Goal: Task Accomplishment & Management: Use online tool/utility

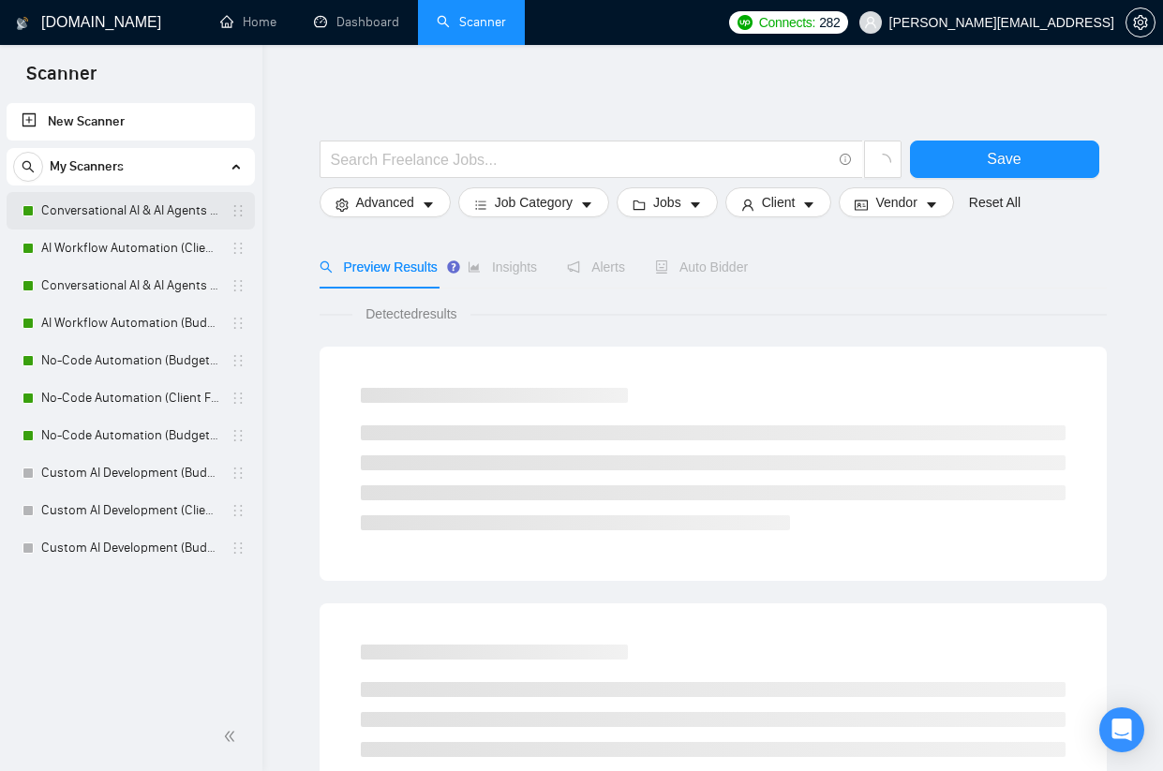
click at [184, 214] on link "Conversational AI & AI Agents (Client Filters)" at bounding box center [130, 210] width 178 height 37
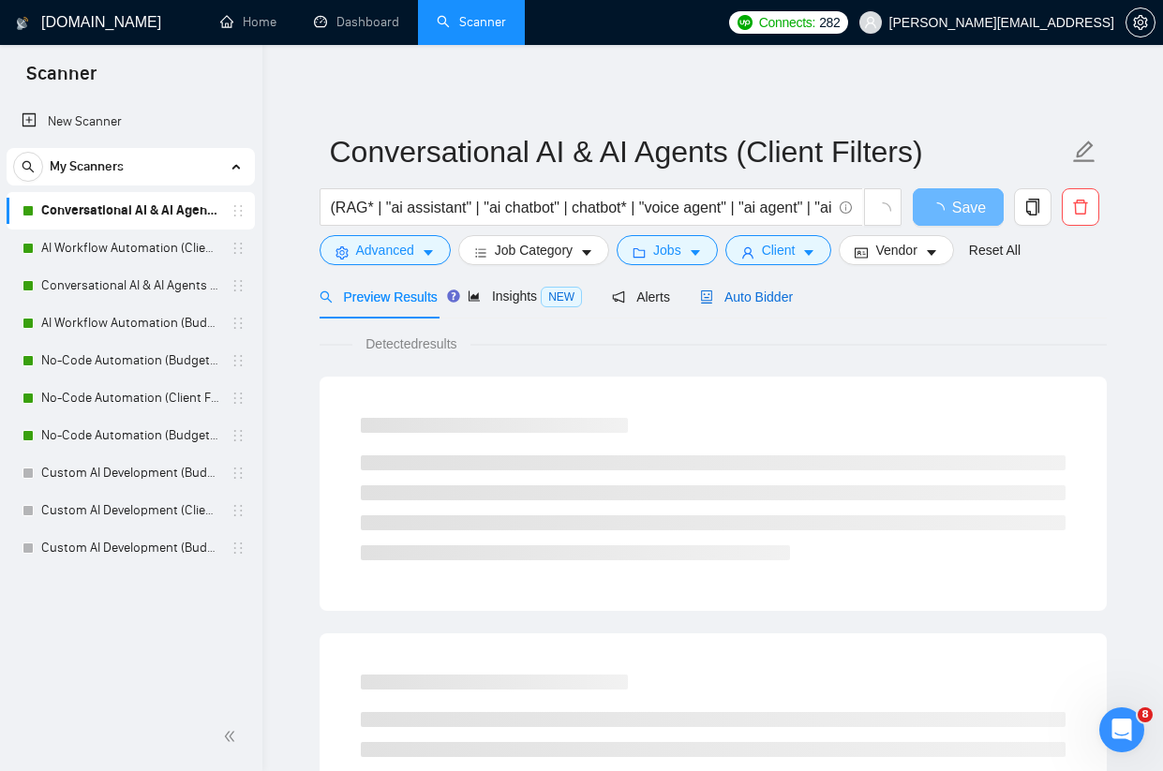
click at [788, 301] on span "Auto Bidder" at bounding box center [746, 297] width 93 height 15
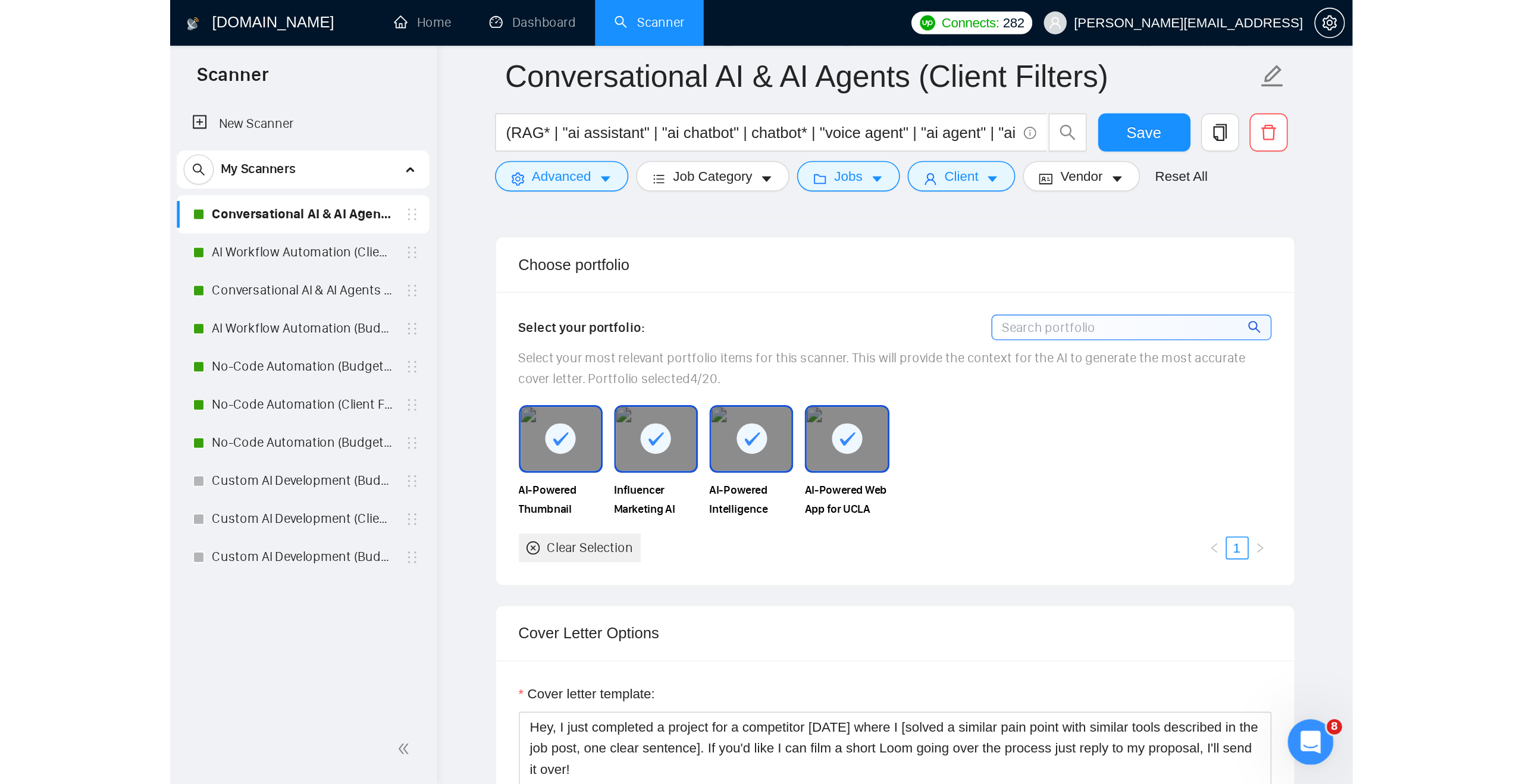
scroll to position [1033, 0]
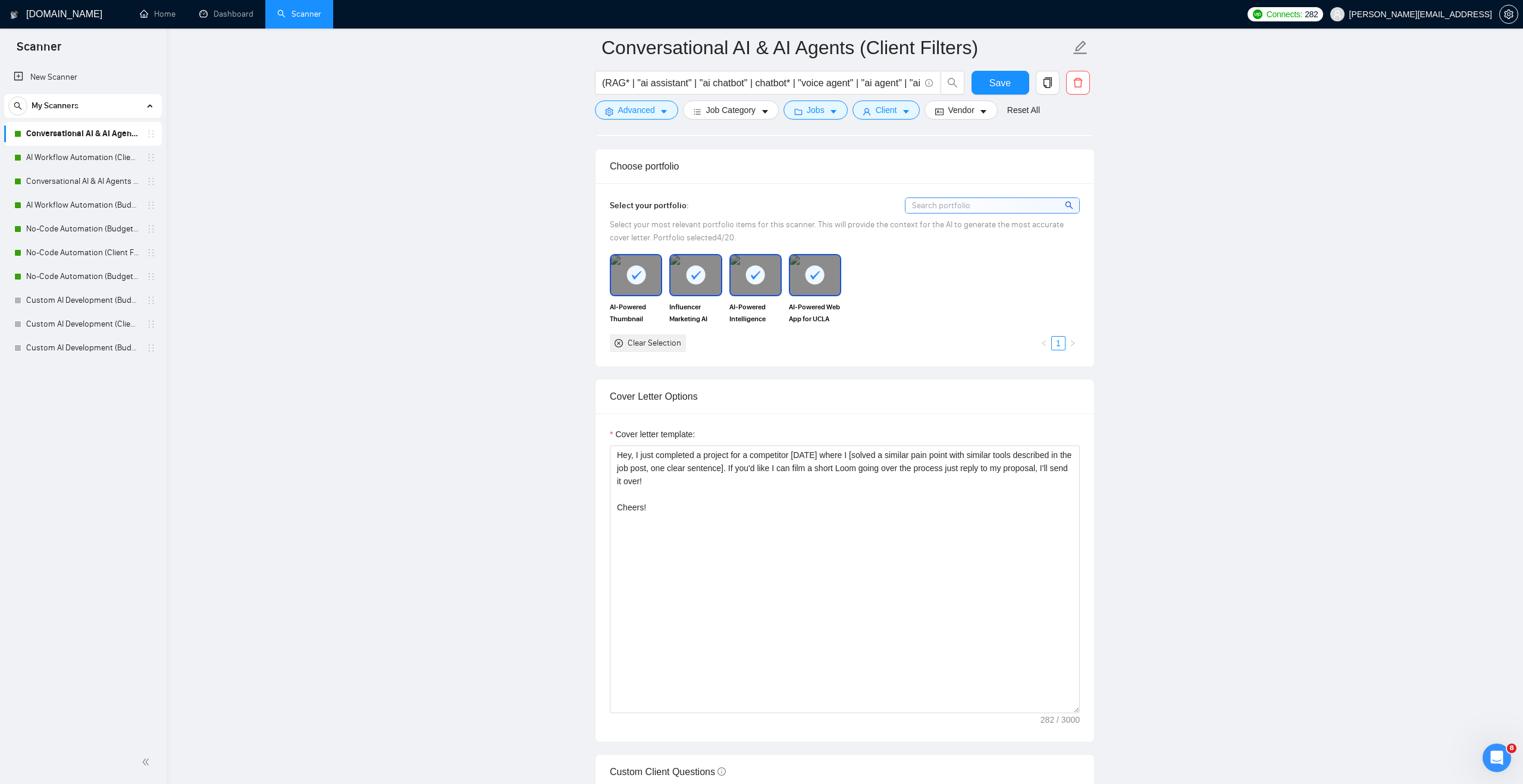
click at [540, 489] on main "Conversational AI & AI Agents (Client Filters) (RAG* | "ai assistant" | "ai cha…" at bounding box center [844, 689] width 1319 height 3349
